Goal: Task Accomplishment & Management: Use online tool/utility

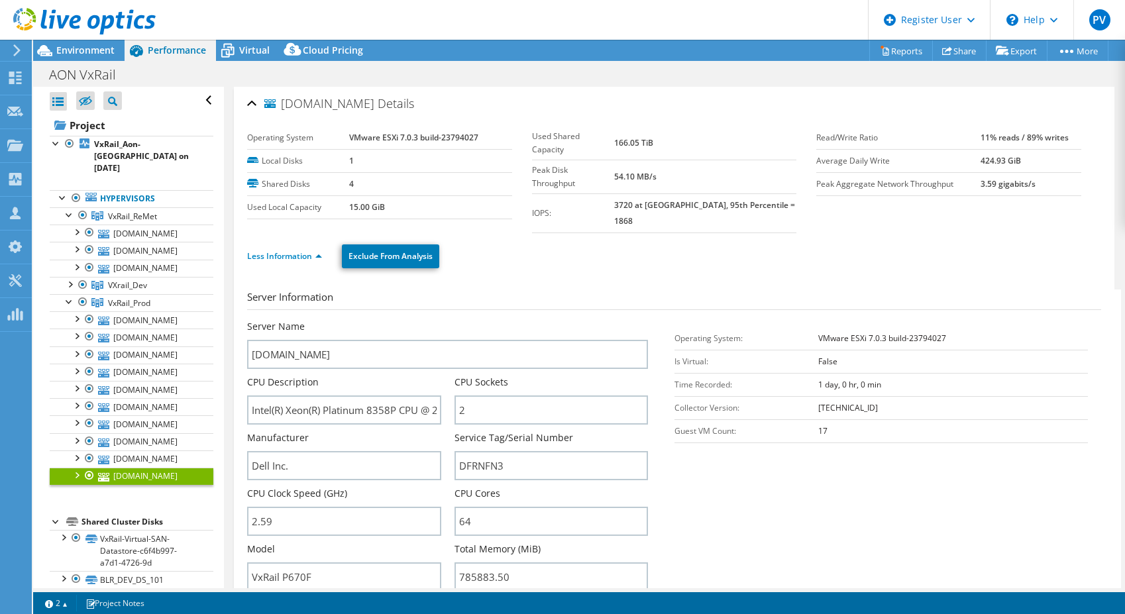
select select "[GEOGRAPHIC_DATA]"
select select "USD"
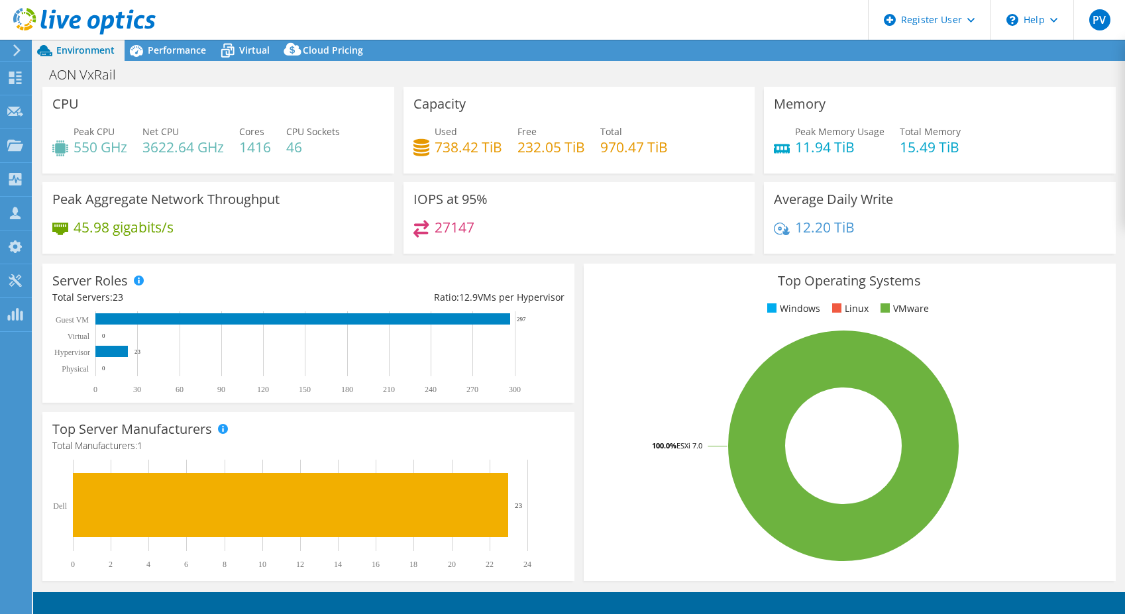
select select "[GEOGRAPHIC_DATA]"
select select "USD"
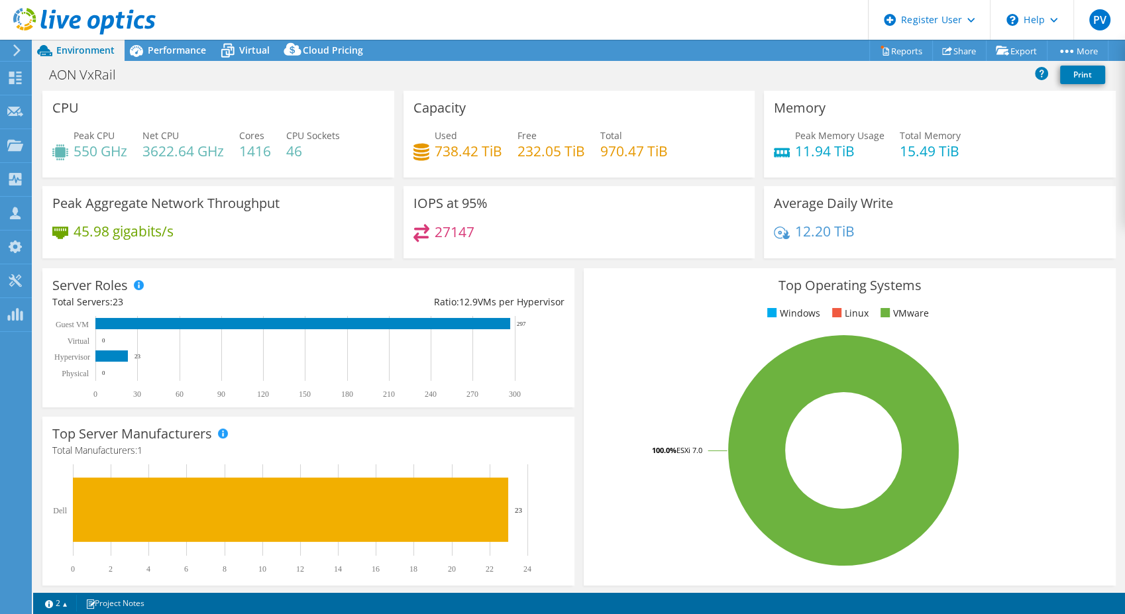
click at [101, 28] on use at bounding box center [84, 21] width 142 height 27
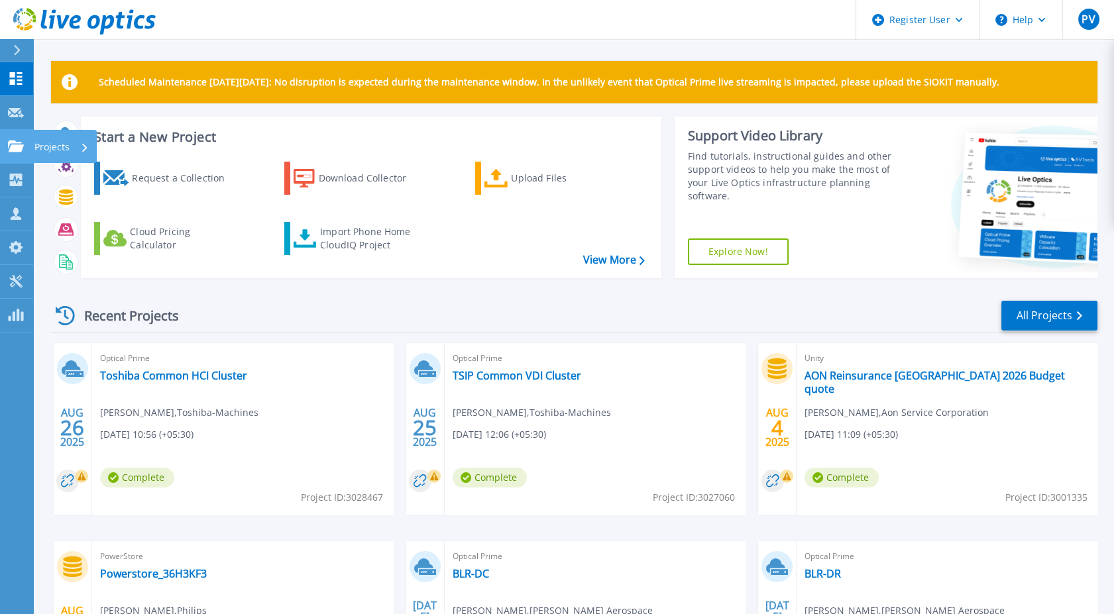
click at [18, 140] on div at bounding box center [16, 146] width 16 height 12
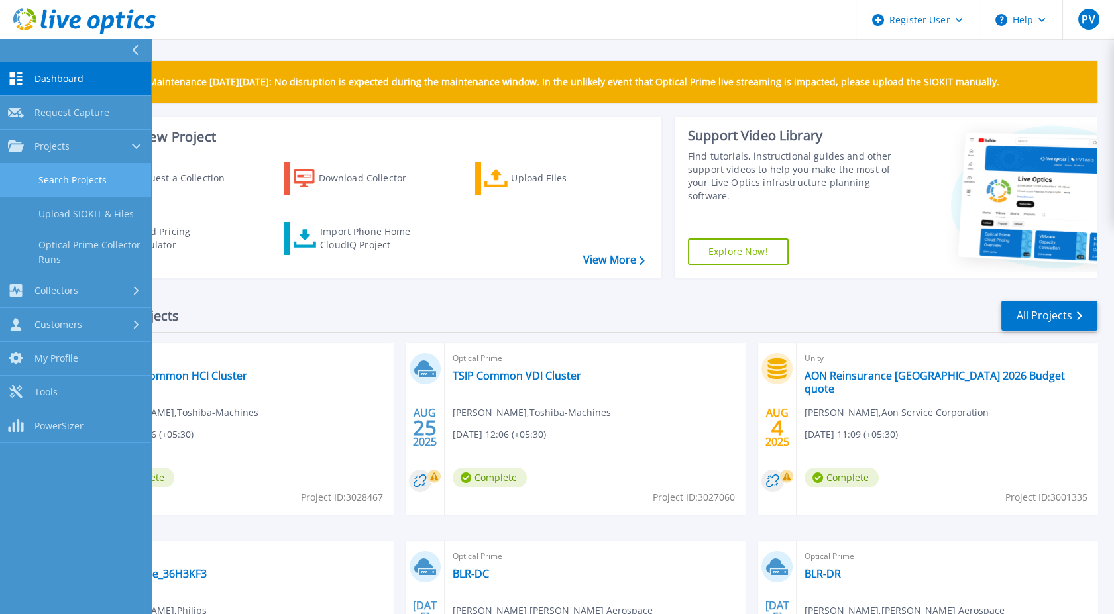
click at [43, 180] on link "Search Projects" at bounding box center [75, 181] width 151 height 34
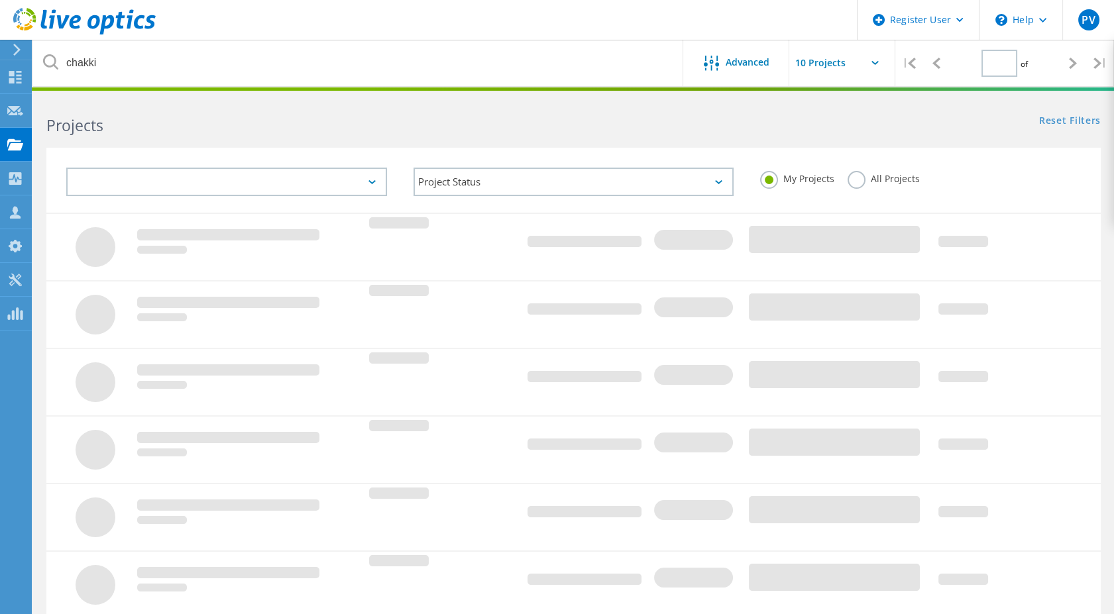
type input "1"
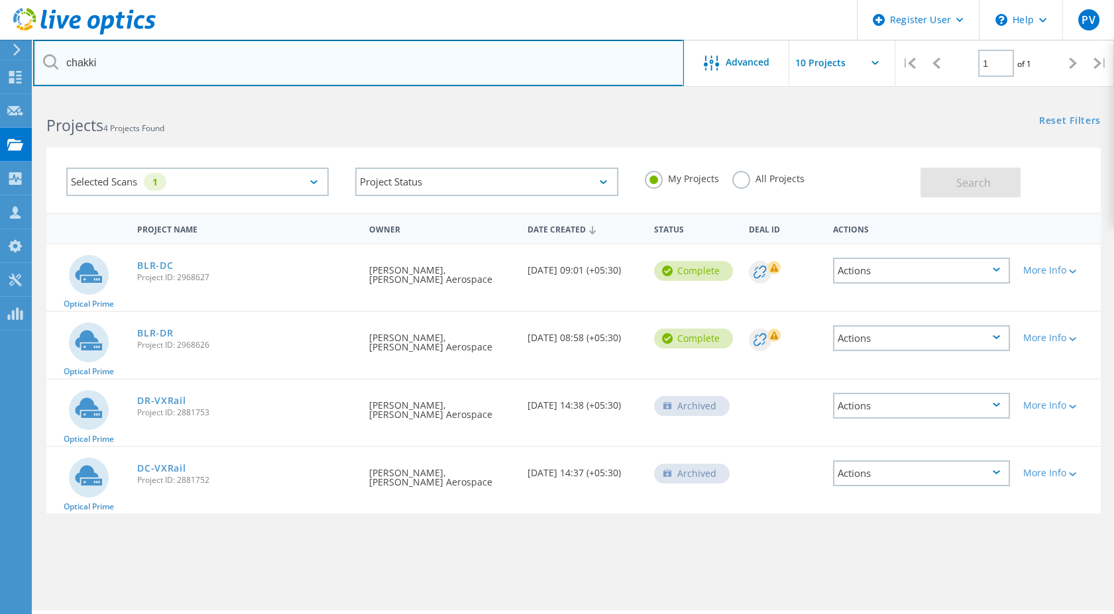
click at [157, 66] on input "chakki" at bounding box center [358, 63] width 651 height 46
drag, startPoint x: 157, startPoint y: 66, endPoint x: 36, endPoint y: 66, distance: 120.6
click at [36, 66] on input "chakki" at bounding box center [358, 63] width 651 height 46
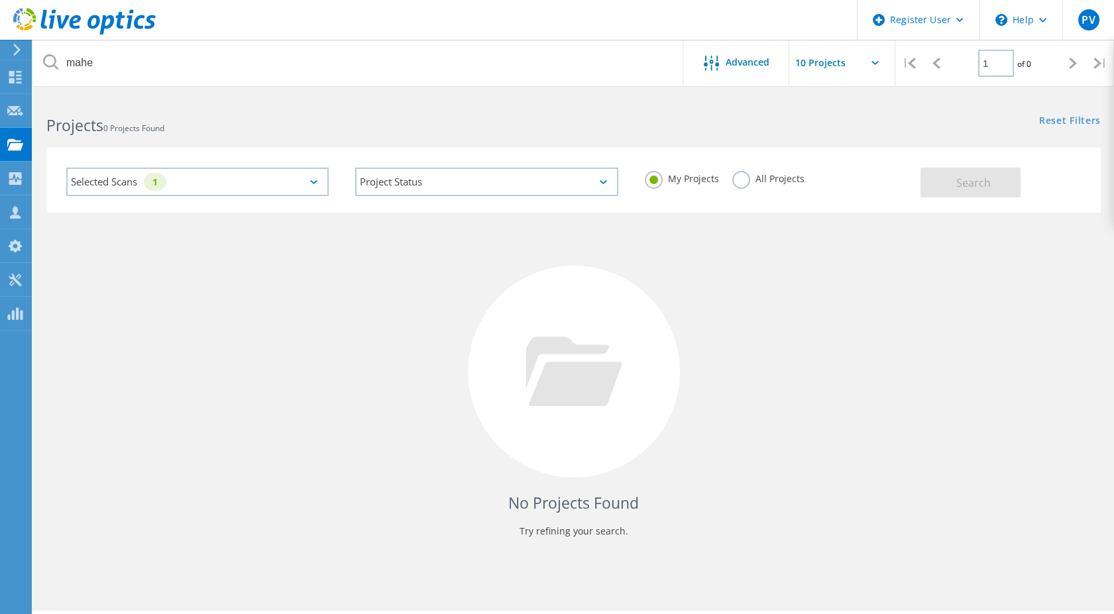
click at [736, 179] on label "All Projects" at bounding box center [768, 177] width 72 height 13
click at [0, 0] on input "All Projects" at bounding box center [0, 0] width 0 height 0
click at [1000, 182] on button "Search" at bounding box center [970, 183] width 100 height 30
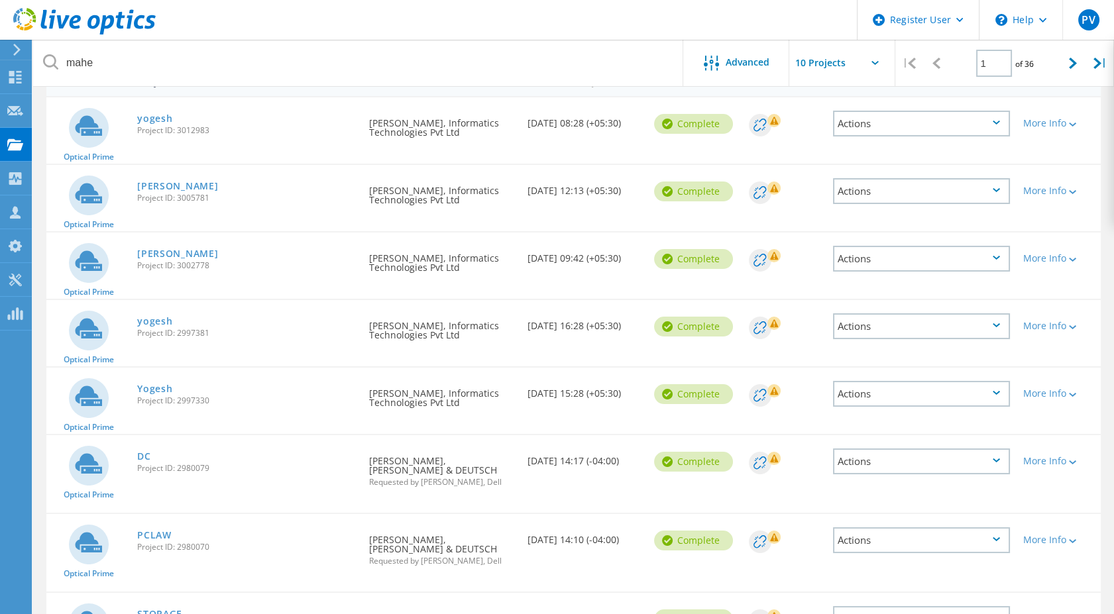
scroll to position [401, 0]
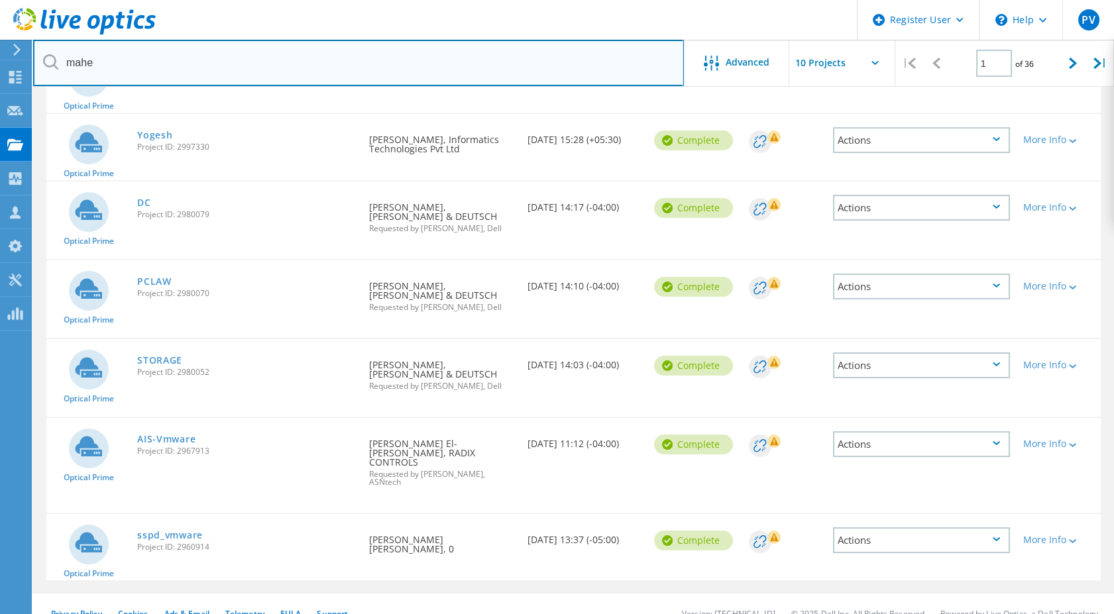
drag, startPoint x: 217, startPoint y: 54, endPoint x: -3, endPoint y: 56, distance: 220.0
click at [0, 56] on html "Register User \n Help Explore Helpful Articles Contact Support PV Dell User Pal…" at bounding box center [557, 116] width 1114 height 1034
paste input "Venkataramanaiah S R [MHE] <venkataramanaiah.sr@manipalhospitals.com>"
drag, startPoint x: 213, startPoint y: 64, endPoint x: -3, endPoint y: 56, distance: 216.1
click at [0, 56] on html "Register User \n Help Explore Helpful Articles Contact Support PV Dell User Pal…" at bounding box center [557, 116] width 1114 height 1034
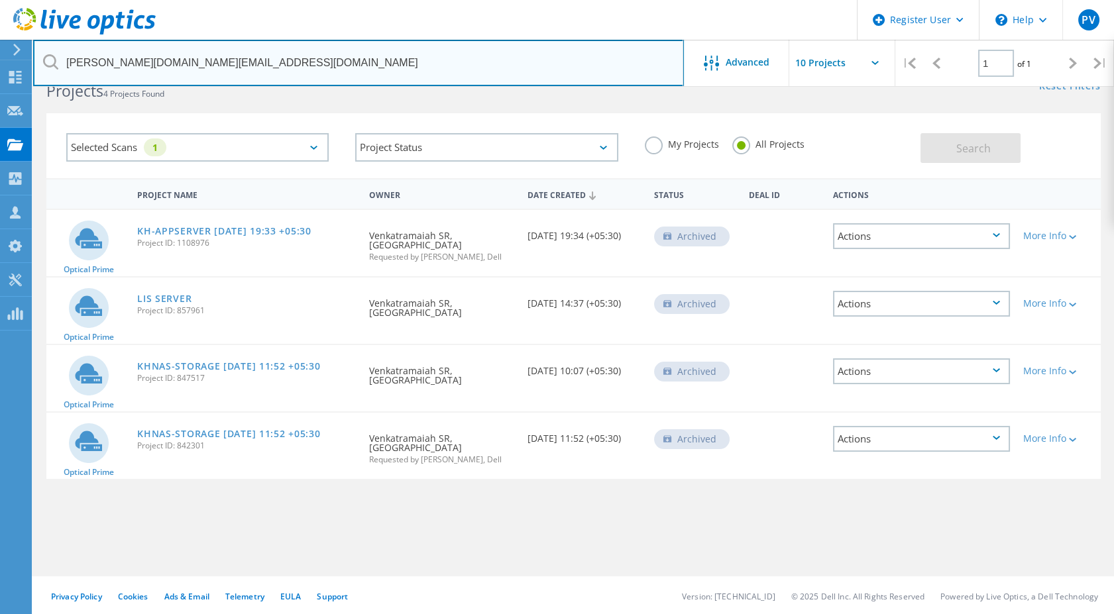
scroll to position [0, 0]
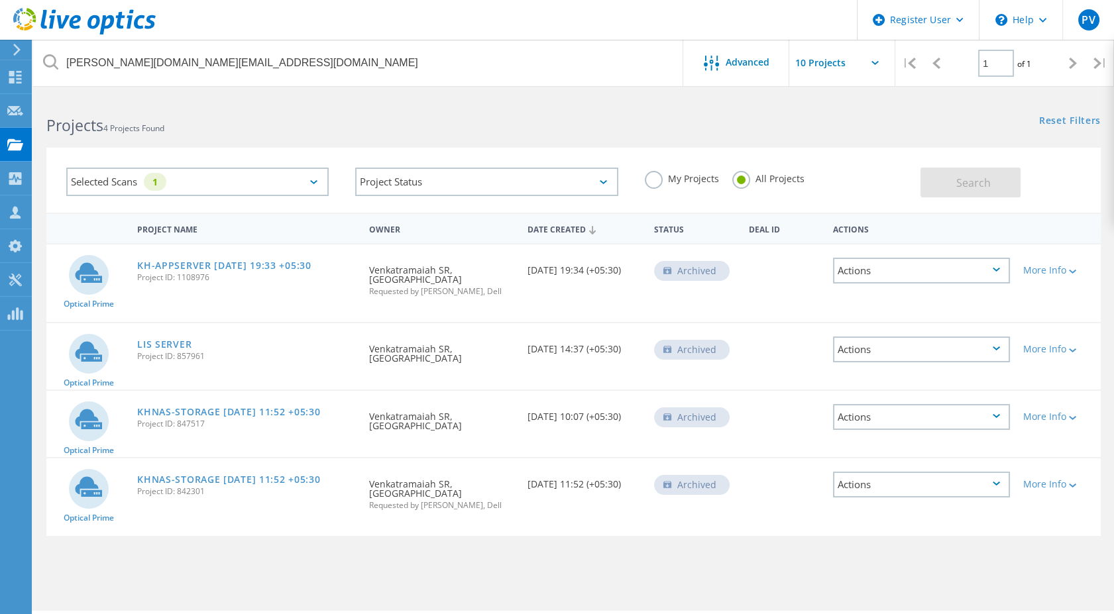
click at [293, 183] on div "Selected Scans 1" at bounding box center [197, 182] width 262 height 28
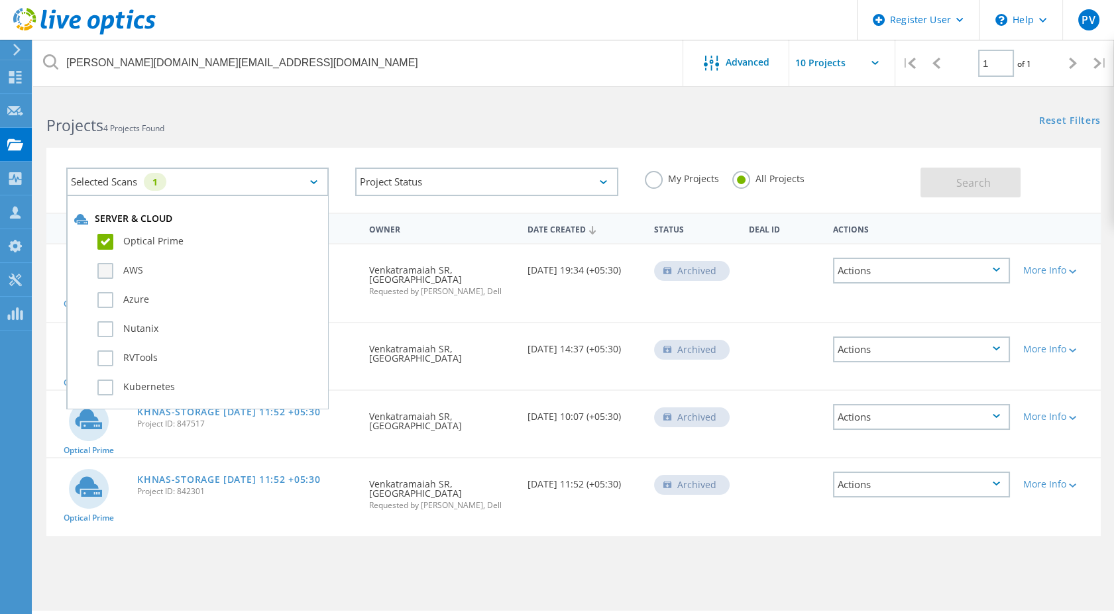
click at [105, 266] on label "AWS" at bounding box center [208, 271] width 223 height 16
click at [0, 0] on input "AWS" at bounding box center [0, 0] width 0 height 0
click at [103, 297] on label "Azure" at bounding box center [208, 300] width 223 height 16
click at [0, 0] on input "Azure" at bounding box center [0, 0] width 0 height 0
click at [105, 237] on label "Optical Prime" at bounding box center [208, 242] width 223 height 16
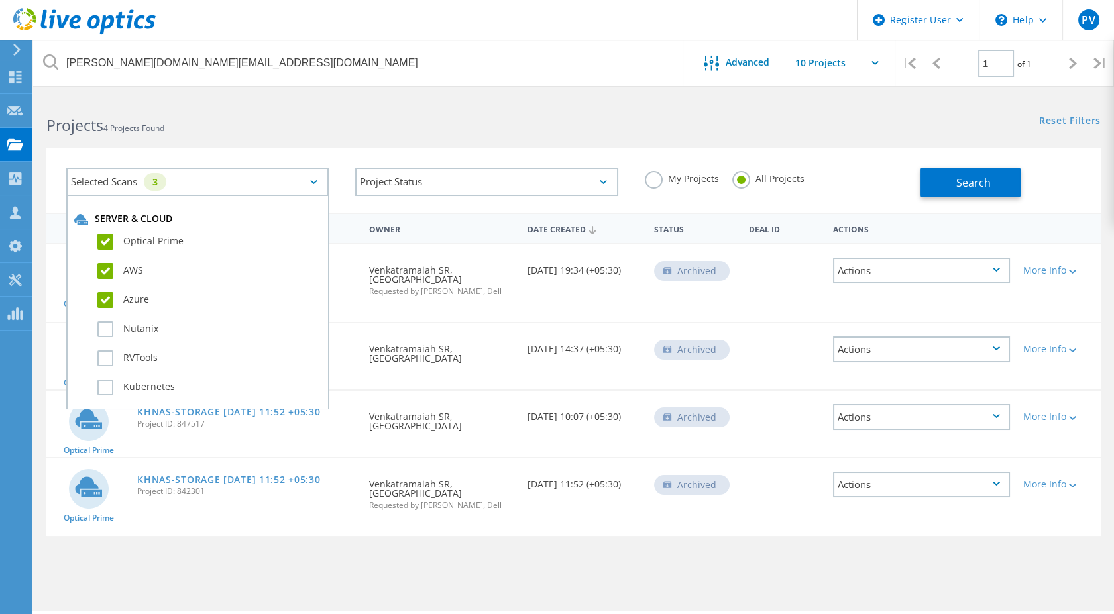
click at [0, 0] on input "Optical Prime" at bounding box center [0, 0] width 0 height 0
click at [99, 268] on label "AWS" at bounding box center [208, 271] width 223 height 16
click at [0, 0] on input "AWS" at bounding box center [0, 0] width 0 height 0
click at [100, 294] on label "Azure" at bounding box center [208, 300] width 223 height 16
click at [102, 298] on label "Azure" at bounding box center [208, 300] width 223 height 16
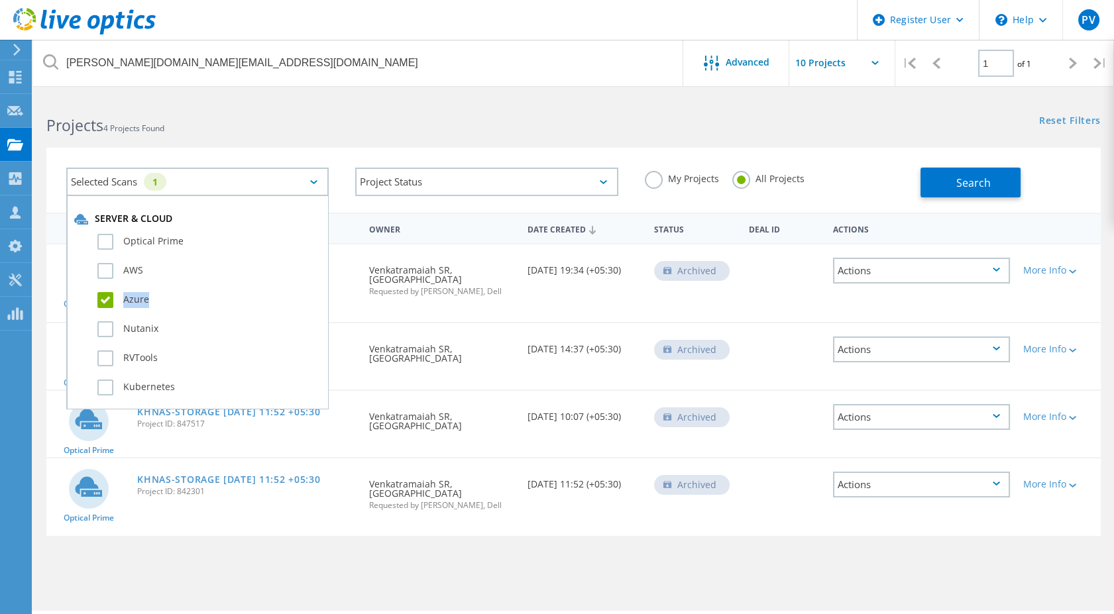
click at [0, 0] on input "Azure" at bounding box center [0, 0] width 0 height 0
click at [926, 185] on button "Search" at bounding box center [970, 183] width 100 height 30
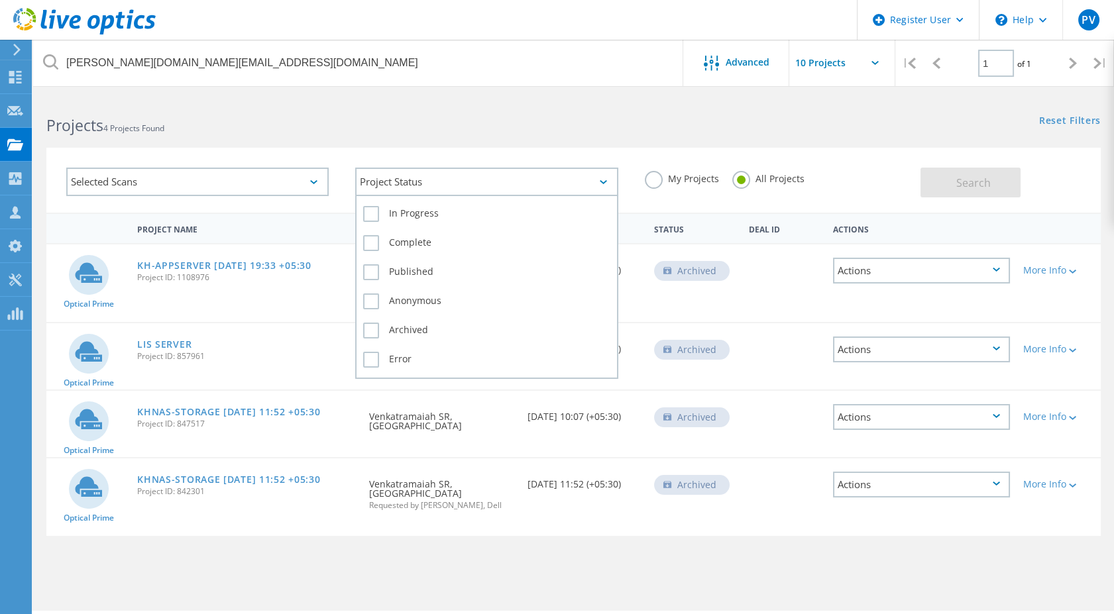
click at [466, 186] on div "Project Status" at bounding box center [486, 182] width 262 height 28
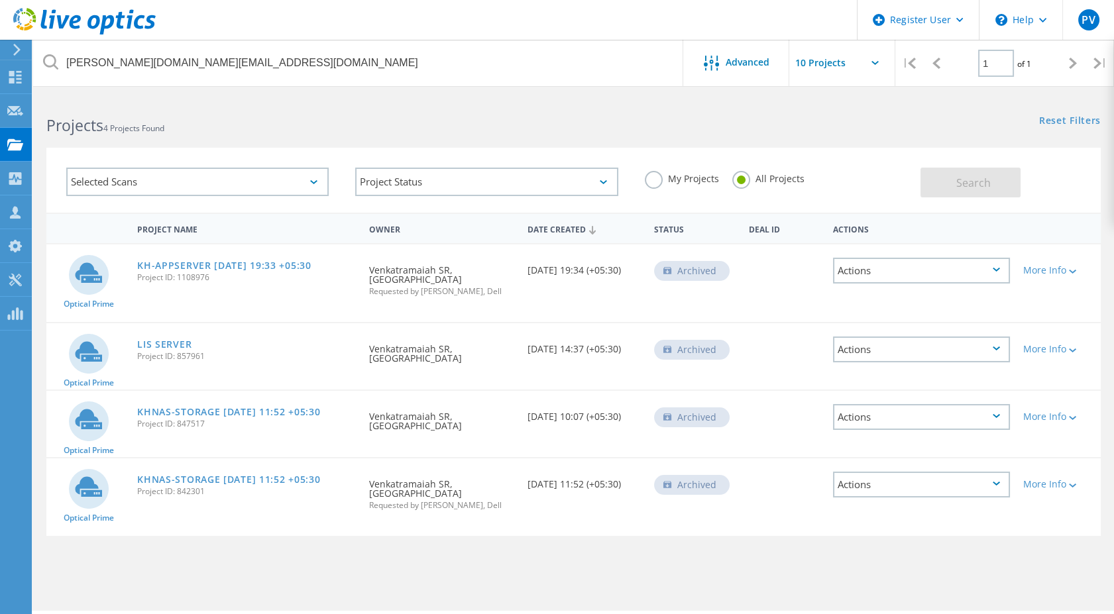
click at [849, 161] on div "My Projects All Projects" at bounding box center [775, 178] width 289 height 49
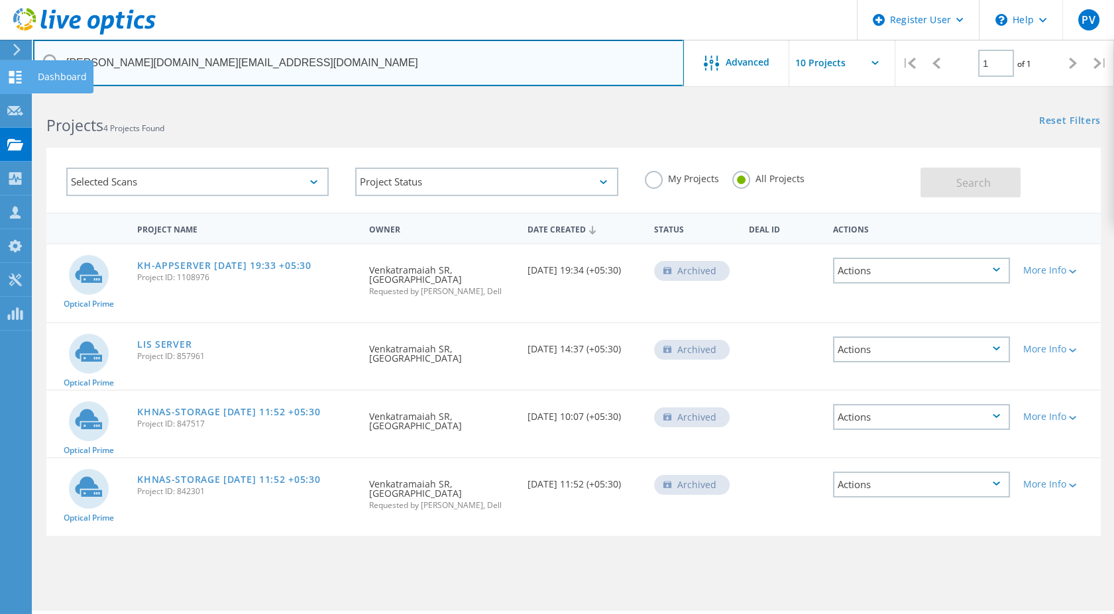
drag, startPoint x: 177, startPoint y: 62, endPoint x: 0, endPoint y: 66, distance: 177.0
click at [0, 66] on html "Register User \n Help Explore Helpful Articles Contact Support PV Dell User Pal…" at bounding box center [557, 325] width 1114 height 651
type input "manipalhospitals"
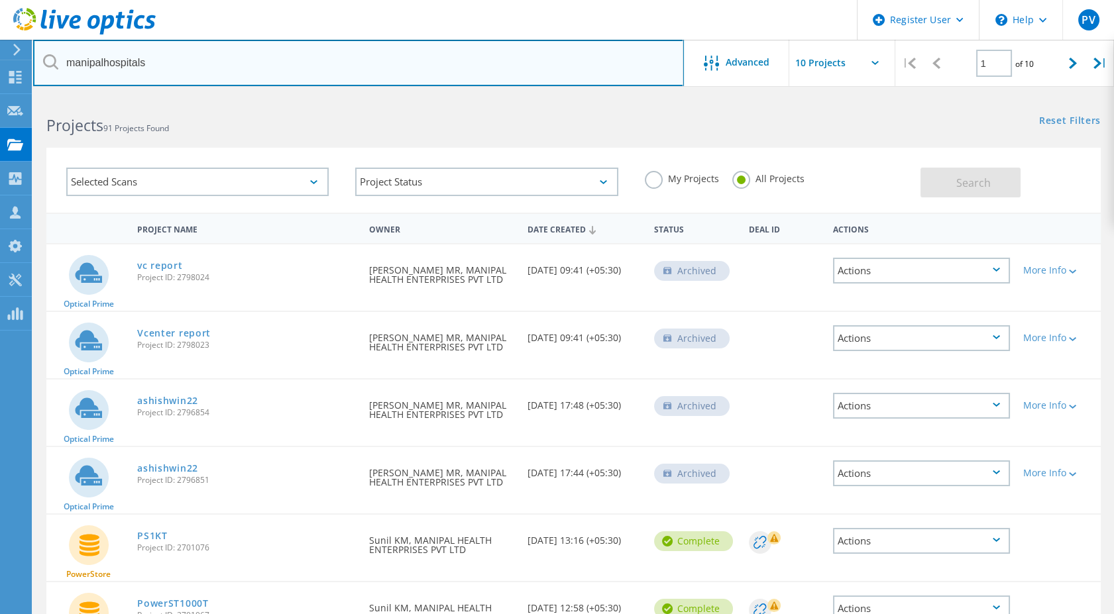
drag, startPoint x: 160, startPoint y: 62, endPoint x: 0, endPoint y: 38, distance: 161.5
click at [0, 38] on html "Register User \n Help Explore Helpful Articles Contact Support PV Dell User Pal…" at bounding box center [557, 486] width 1114 height 972
